Goal: Task Accomplishment & Management: Manage account settings

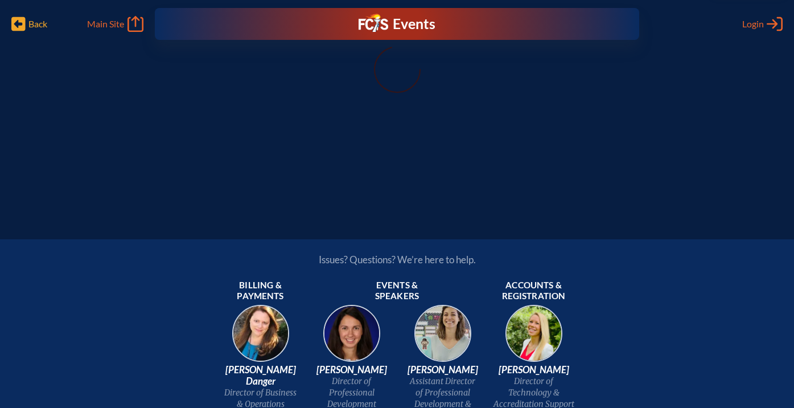
click at [24, 22] on icon at bounding box center [18, 24] width 14 height 14
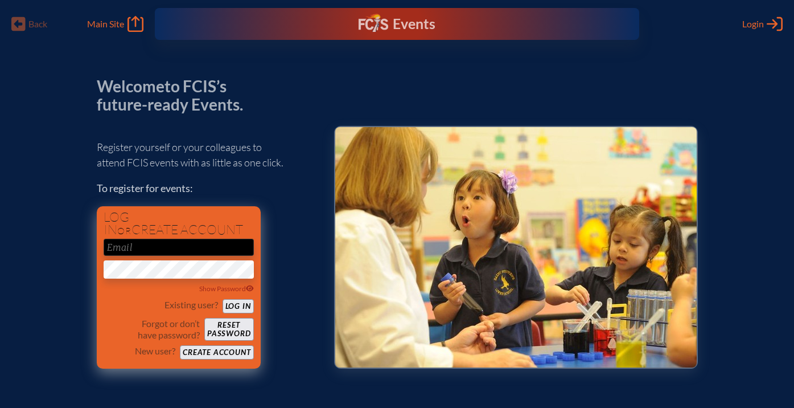
type input "[EMAIL_ADDRESS][DOMAIN_NAME]"
click at [238, 303] on button "Log in" at bounding box center [238, 306] width 31 height 14
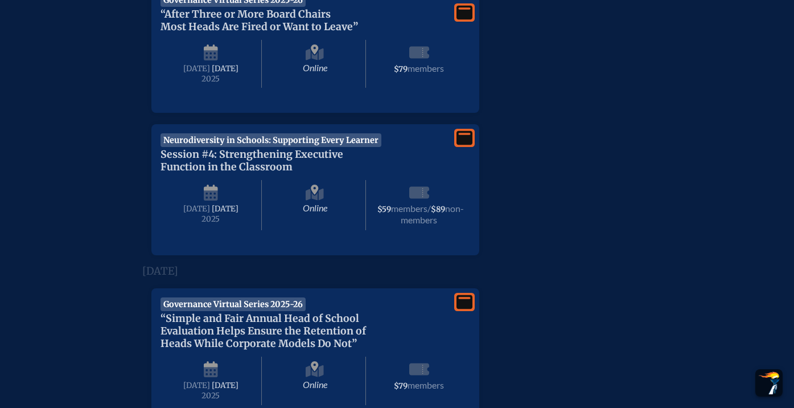
scroll to position [792, 0]
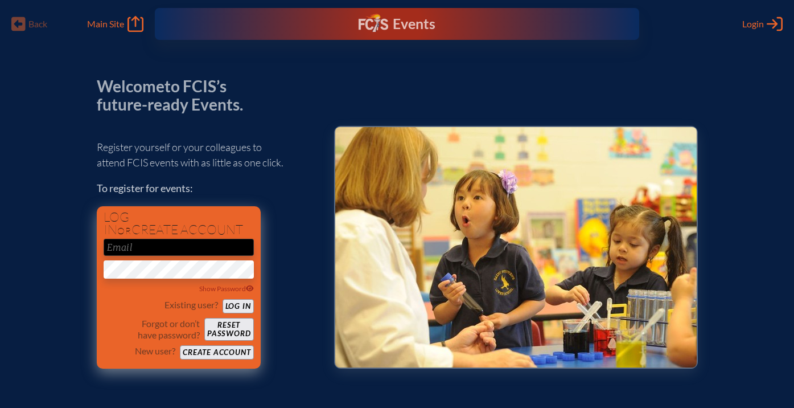
type input "[EMAIL_ADDRESS][DOMAIN_NAME]"
click at [235, 303] on button "Log in" at bounding box center [238, 306] width 31 height 14
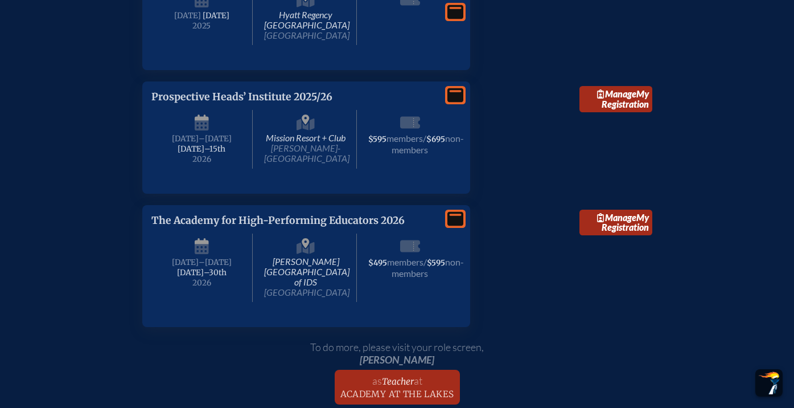
scroll to position [1510, 0]
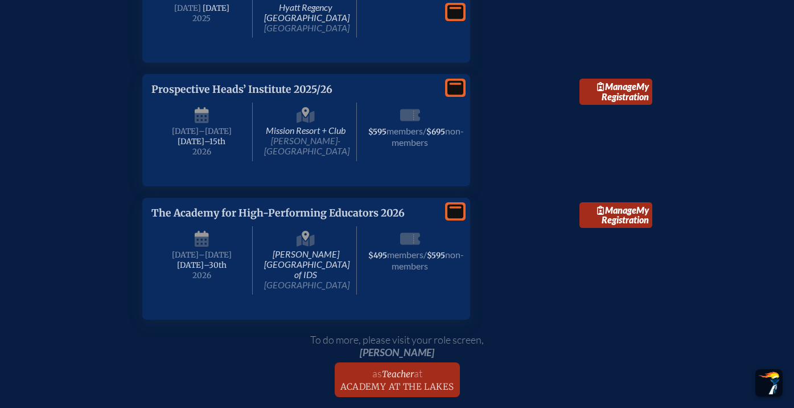
click at [460, 95] on icon at bounding box center [455, 88] width 16 height 14
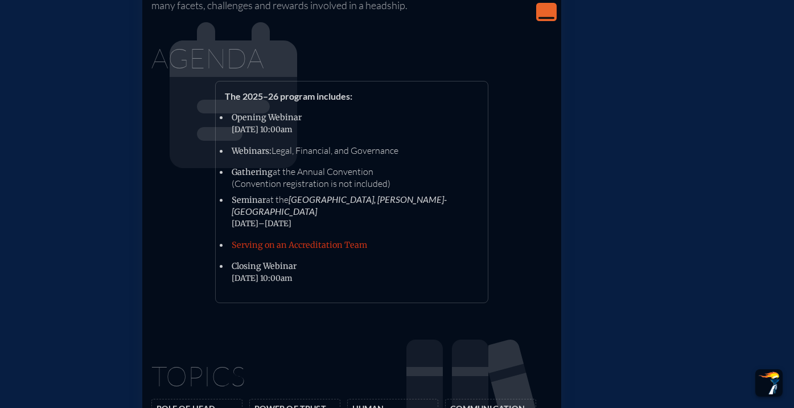
scroll to position [1774, 0]
